Goal: Find specific page/section: Find specific page/section

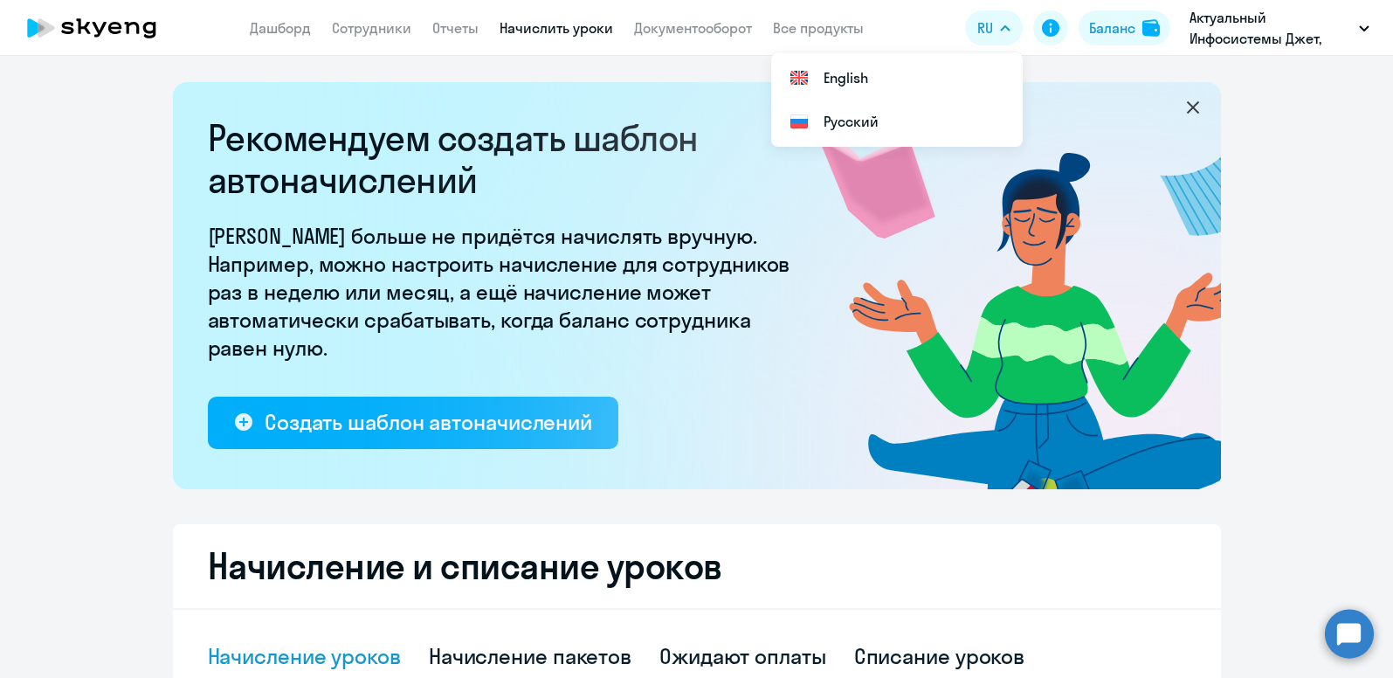
select select "10"
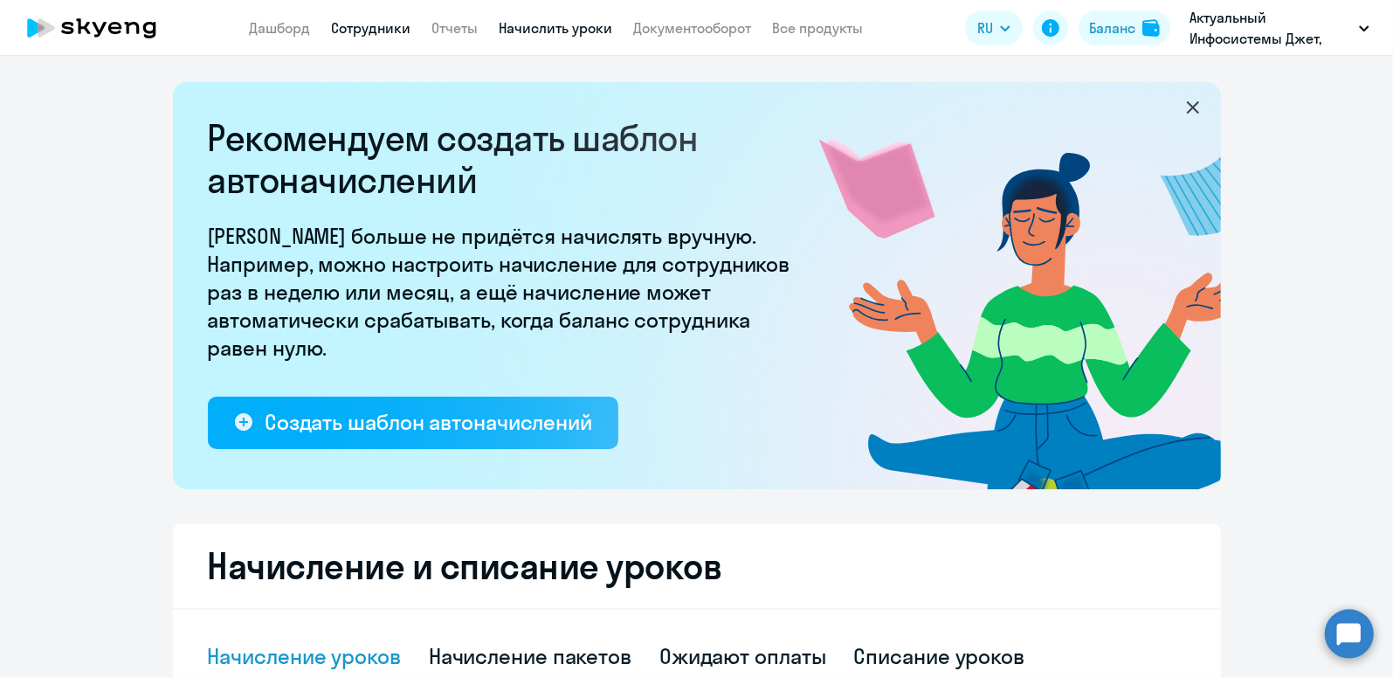
click at [371, 33] on link "Сотрудники" at bounding box center [371, 27] width 79 height 17
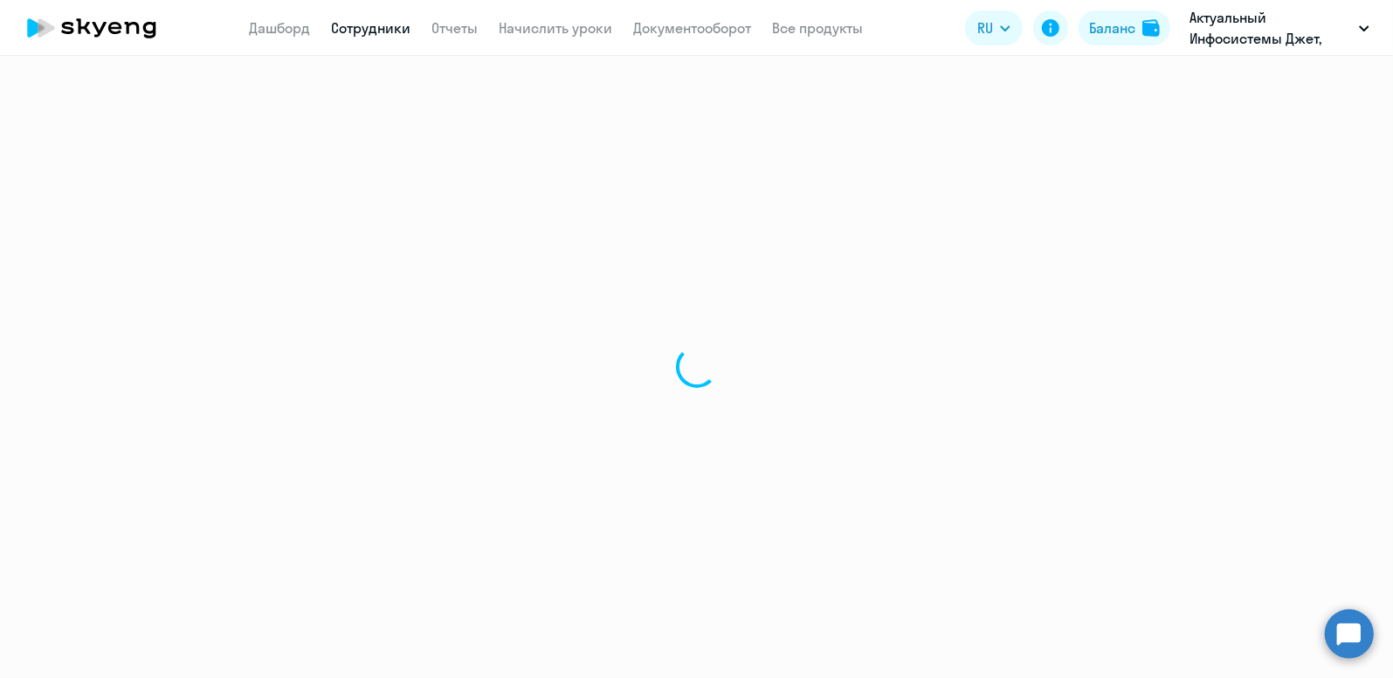
select select "30"
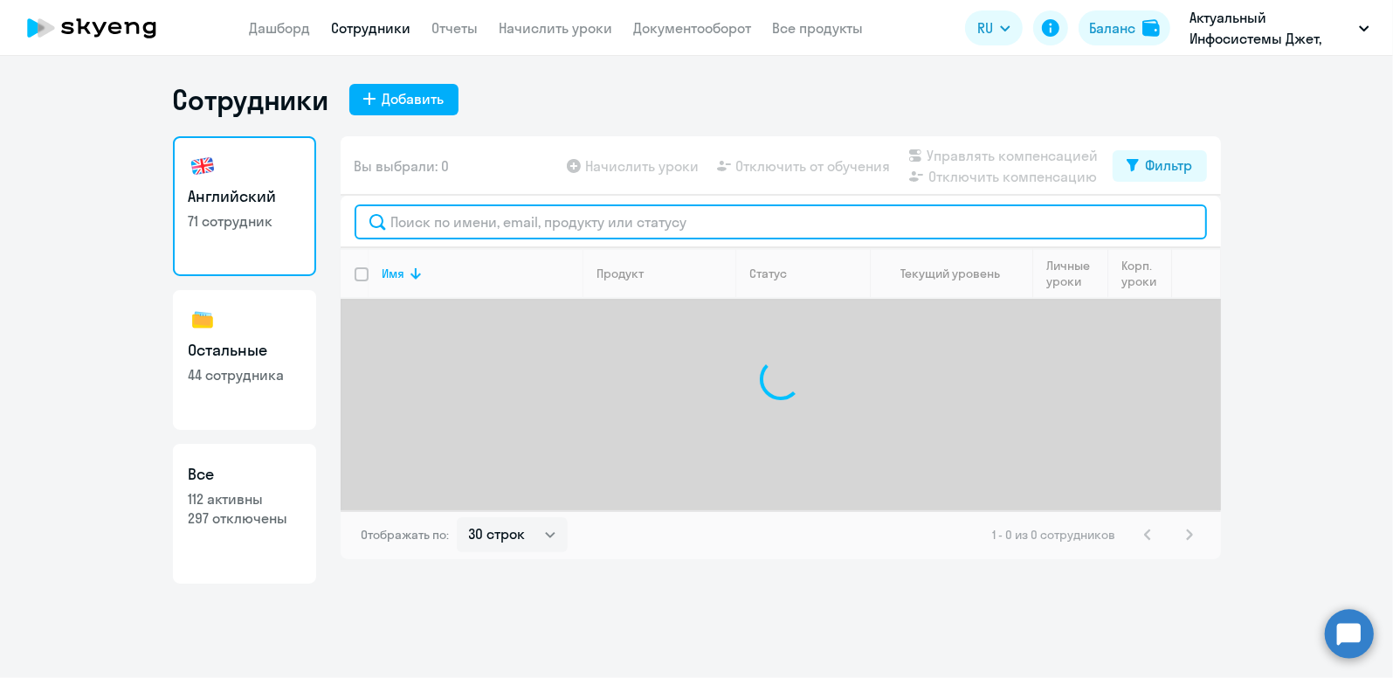
click at [427, 221] on input "text" at bounding box center [781, 221] width 852 height 35
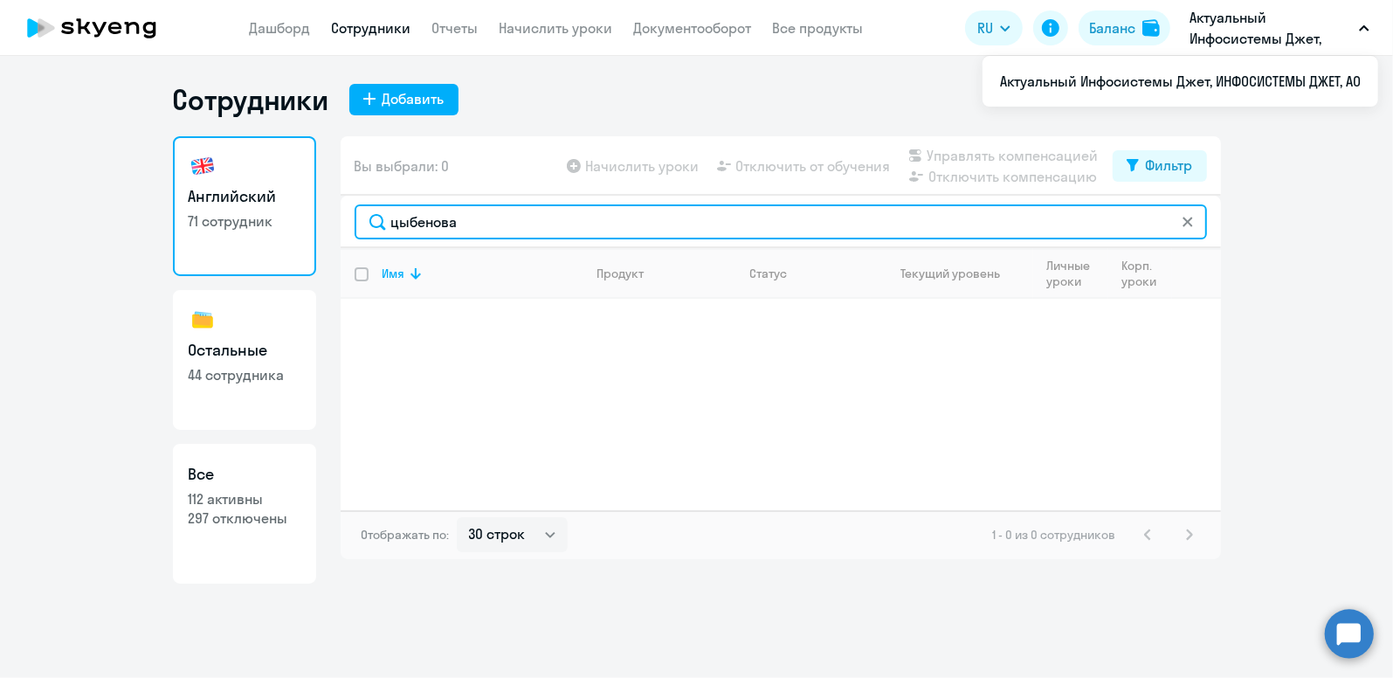
type input "цыбенова"
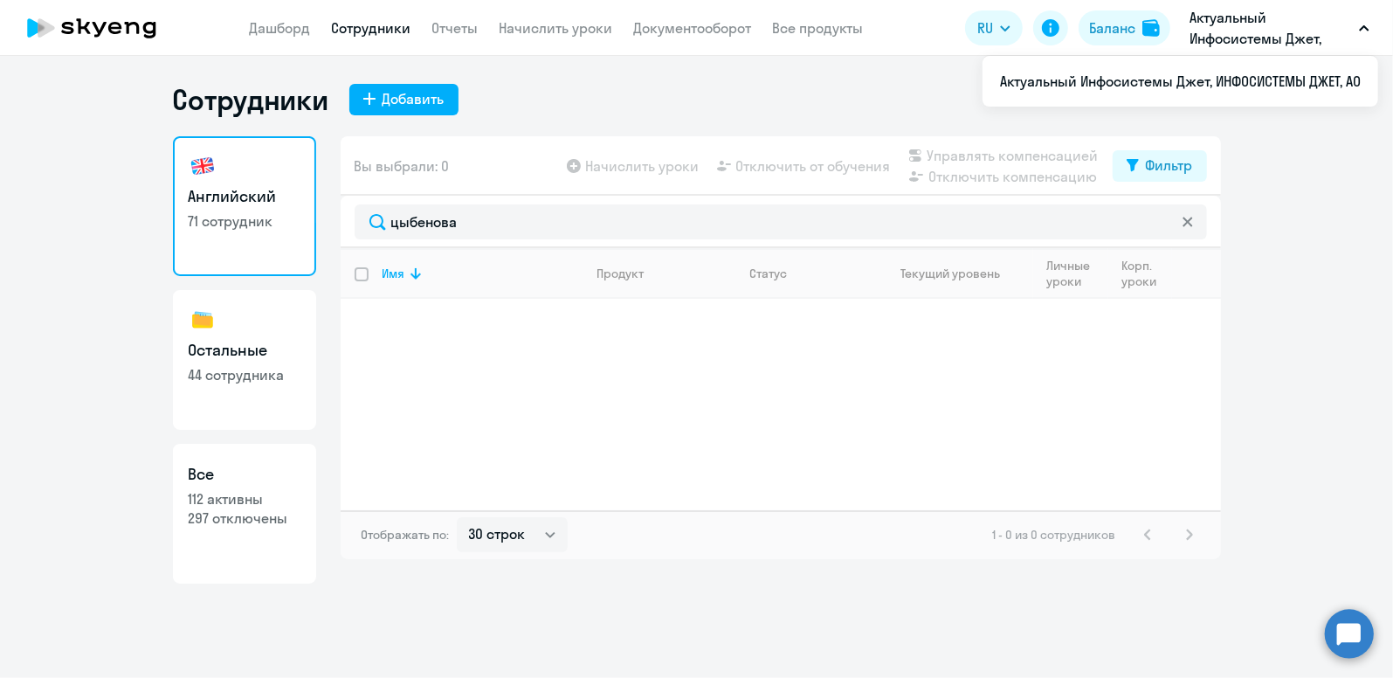
click at [784, 336] on div "Имя Продукт Статус Текущий уровень Личные уроки Корп. уроки" at bounding box center [781, 379] width 880 height 262
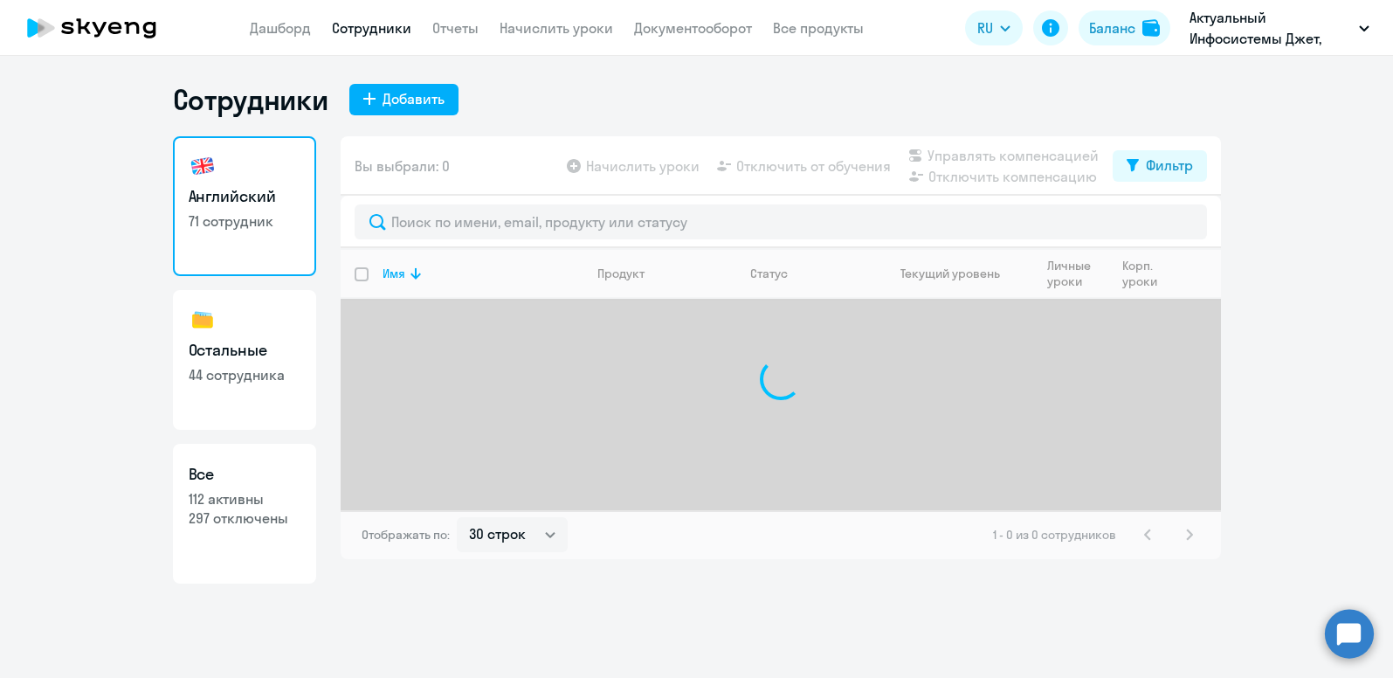
select select "30"
